Goal: Navigation & Orientation: Find specific page/section

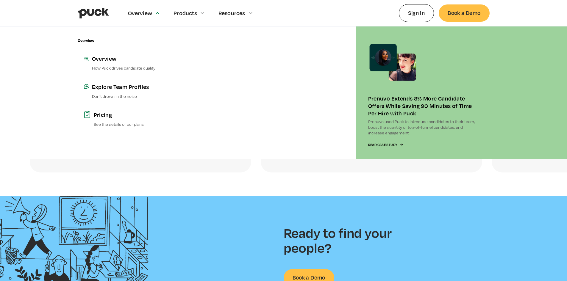
scroll to position [1519, 0]
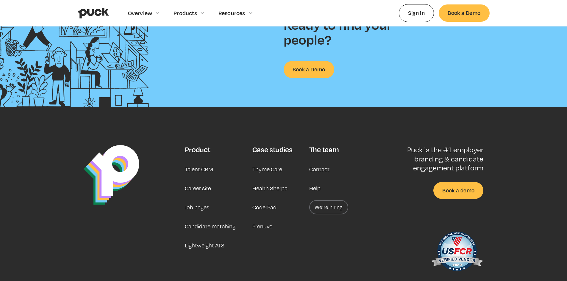
click at [325, 149] on div "The team" at bounding box center [323, 149] width 29 height 9
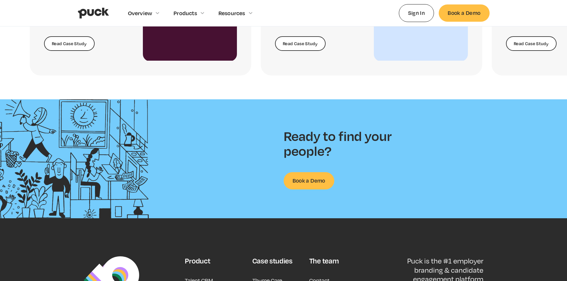
scroll to position [1556, 0]
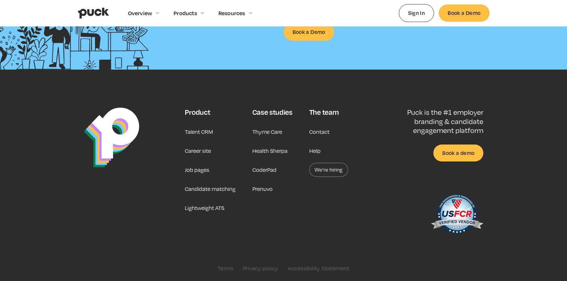
click at [314, 113] on div "The team" at bounding box center [323, 112] width 29 height 9
click at [284, 113] on div "Case studies" at bounding box center [273, 112] width 40 height 9
click at [197, 131] on link "Talent CRM" at bounding box center [199, 132] width 28 height 14
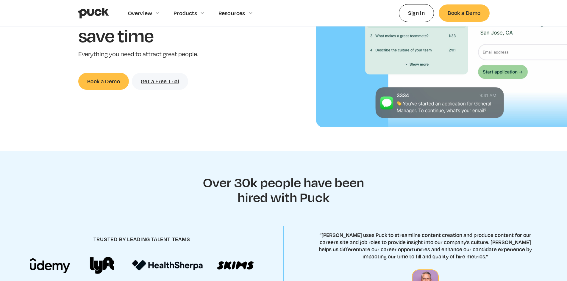
scroll to position [0, 0]
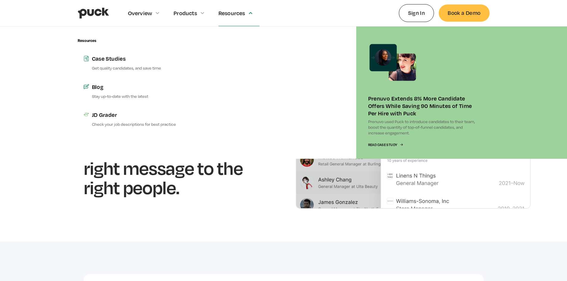
click at [225, 14] on div "Resources" at bounding box center [232, 13] width 27 height 7
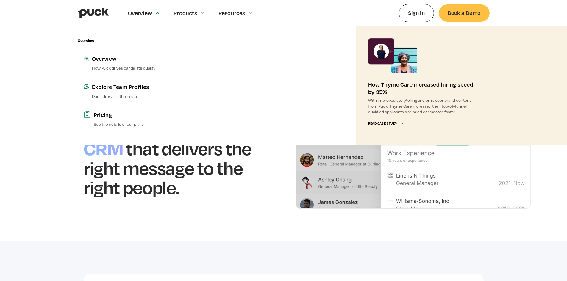
click at [150, 14] on div "Overview" at bounding box center [140, 13] width 24 height 7
